Goal: Task Accomplishment & Management: Manage account settings

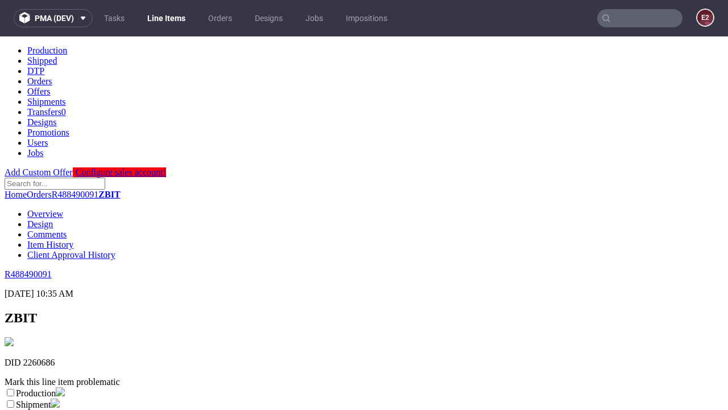
scroll to position [200, 0]
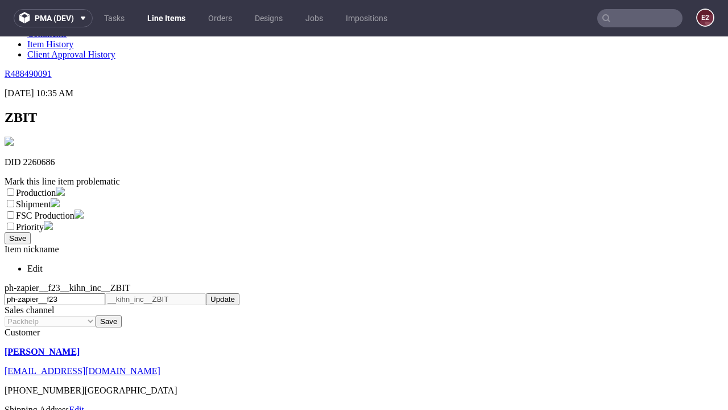
select select "dtp_ca_needed"
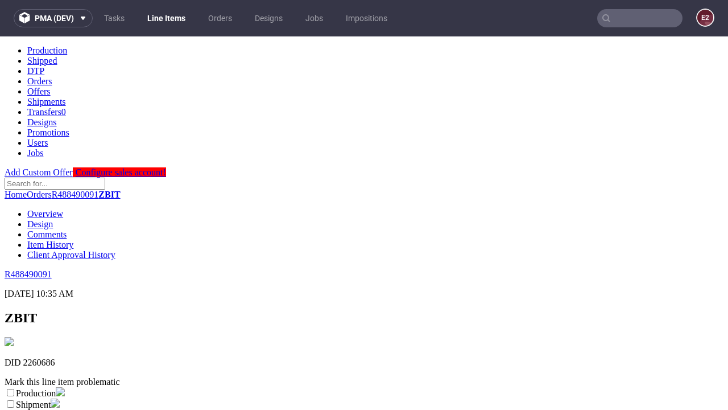
scroll to position [0, 0]
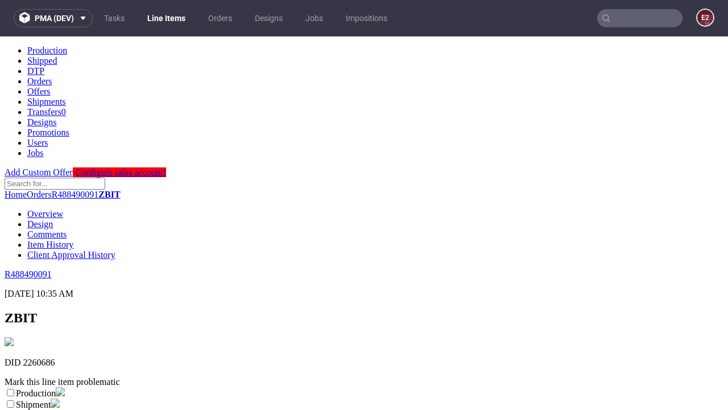
checkbox input "true"
